Goal: Check status: Check status

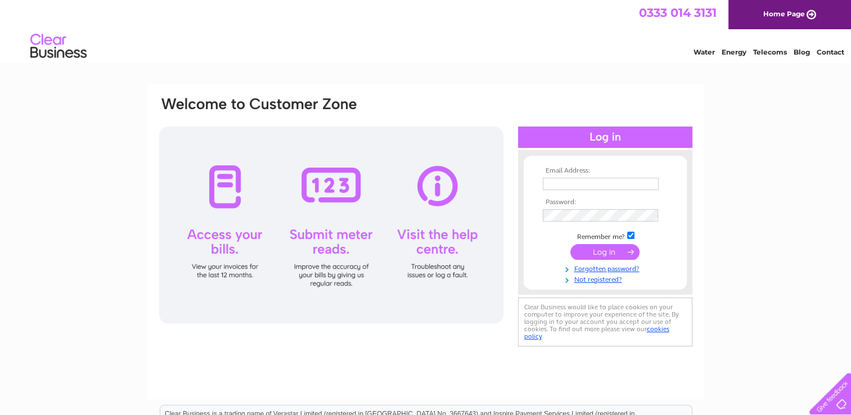
type input "[EMAIL_ADDRESS][DOMAIN_NAME]"
click at [596, 246] on input "submit" at bounding box center [604, 252] width 69 height 16
click at [595, 250] on input "submit" at bounding box center [604, 252] width 69 height 16
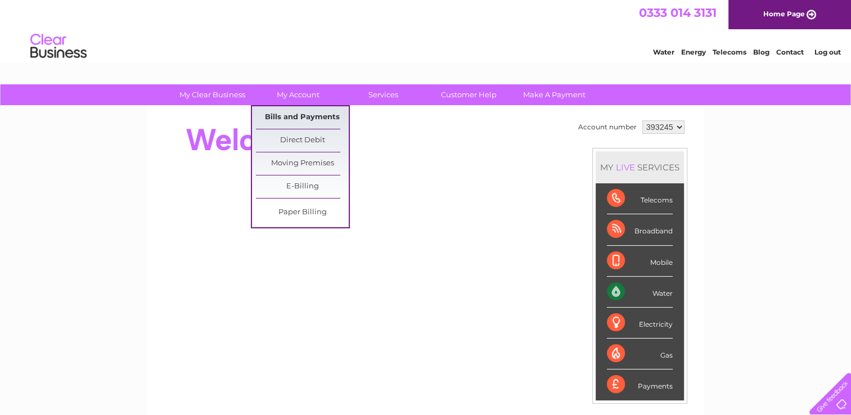
click at [290, 113] on link "Bills and Payments" at bounding box center [302, 117] width 93 height 22
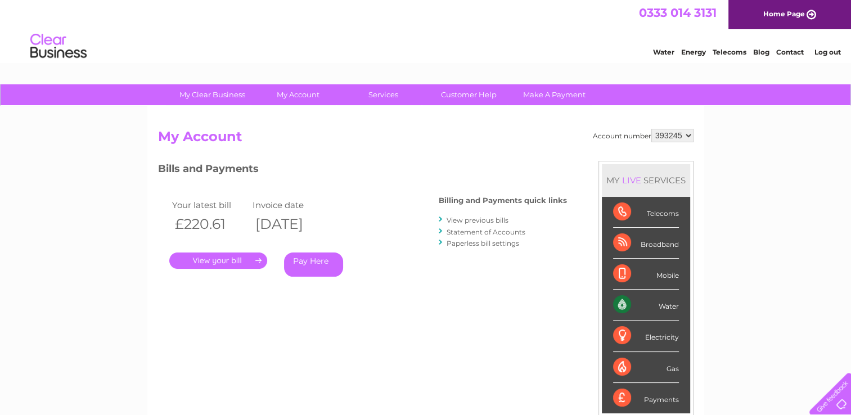
click at [210, 263] on link "." at bounding box center [218, 260] width 98 height 16
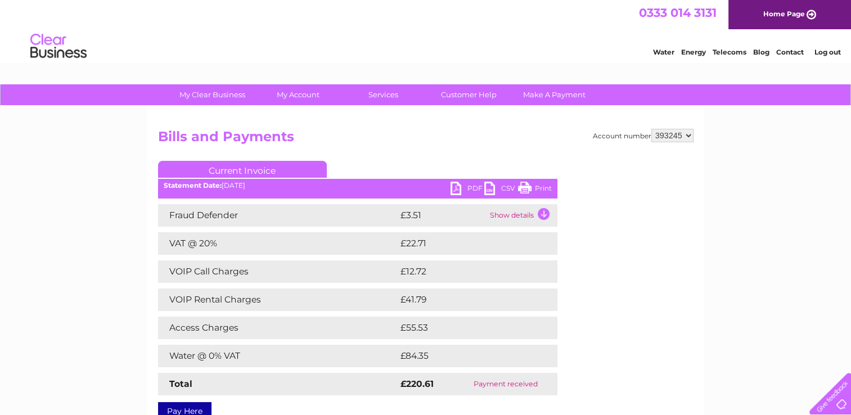
scroll to position [112, 0]
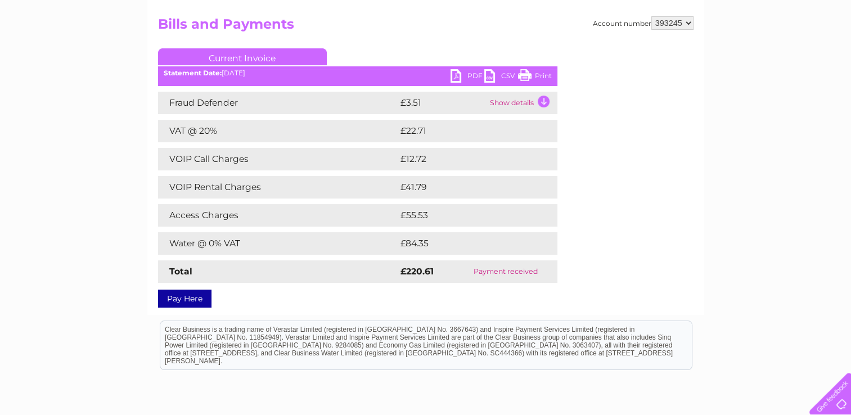
click at [473, 78] on link "PDF" at bounding box center [467, 77] width 34 height 16
